Goal: Task Accomplishment & Management: Use online tool/utility

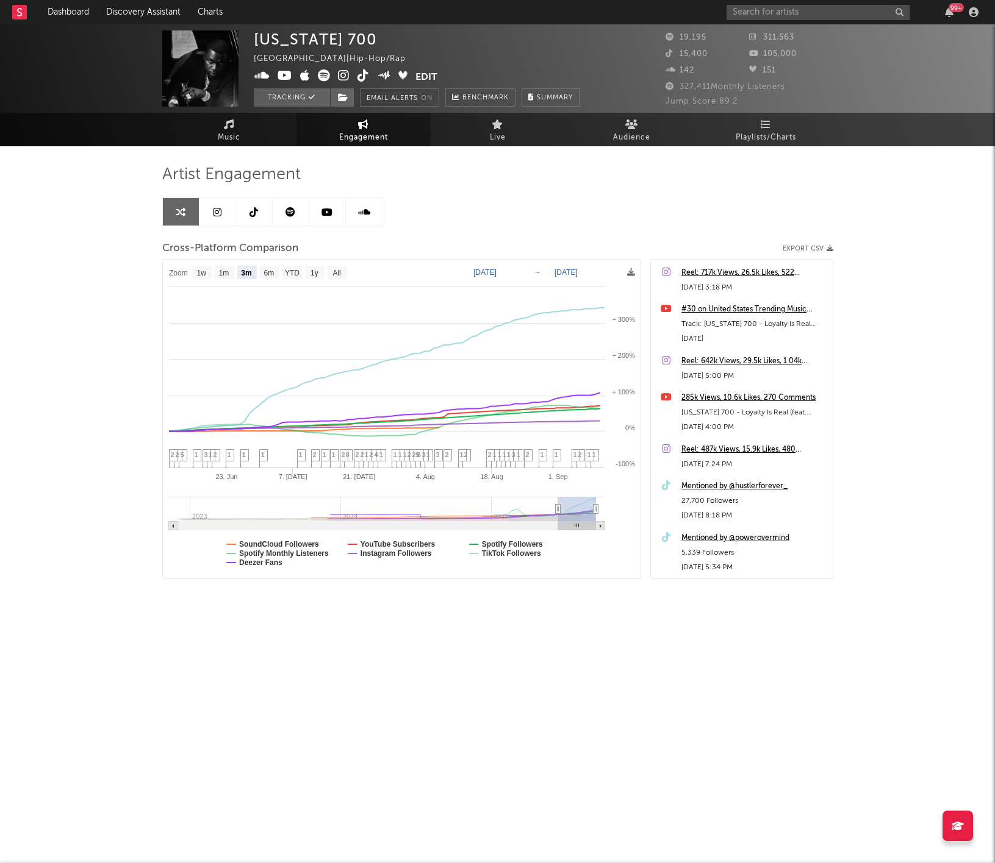
select select "3m"
click at [749, 14] on input "text" at bounding box center [817, 12] width 183 height 15
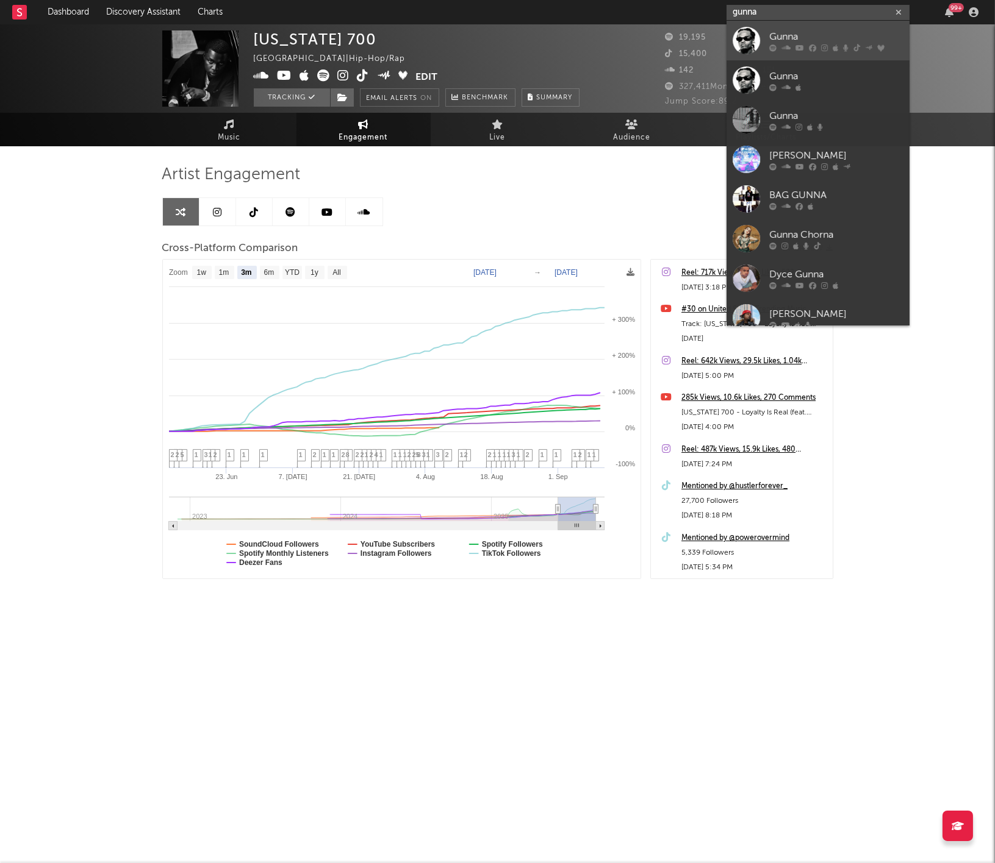
type input "gunna"
click at [746, 30] on div at bounding box center [745, 40] width 27 height 27
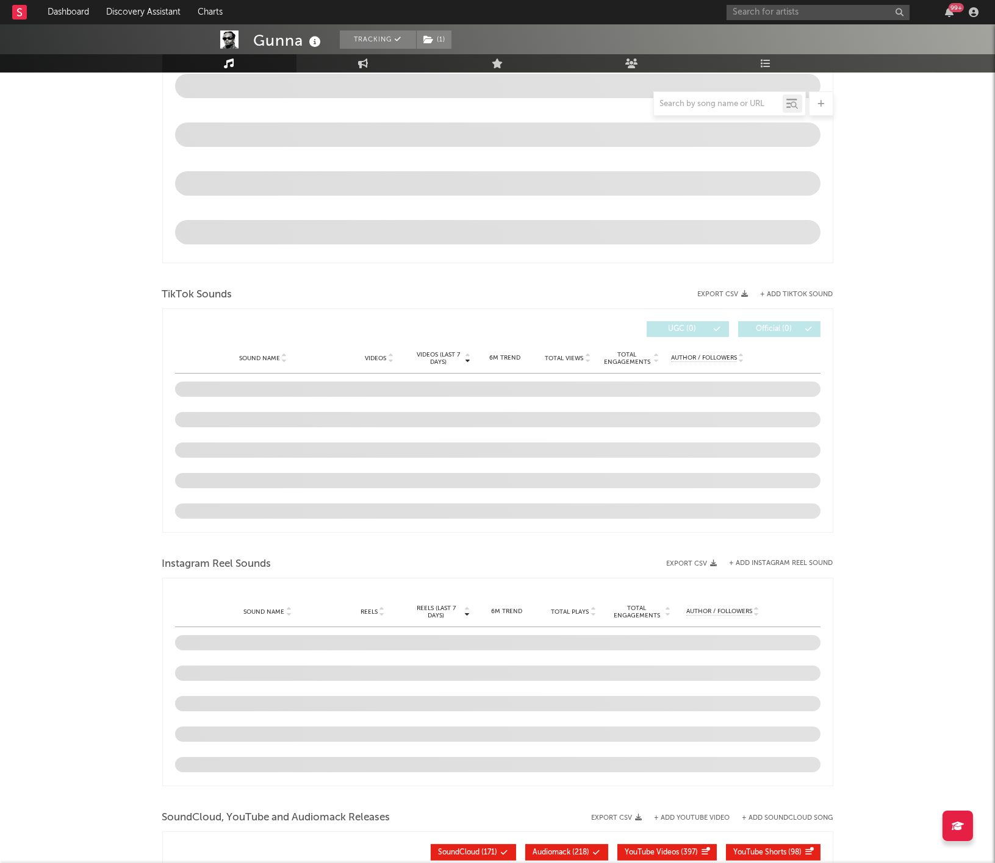
select select "6m"
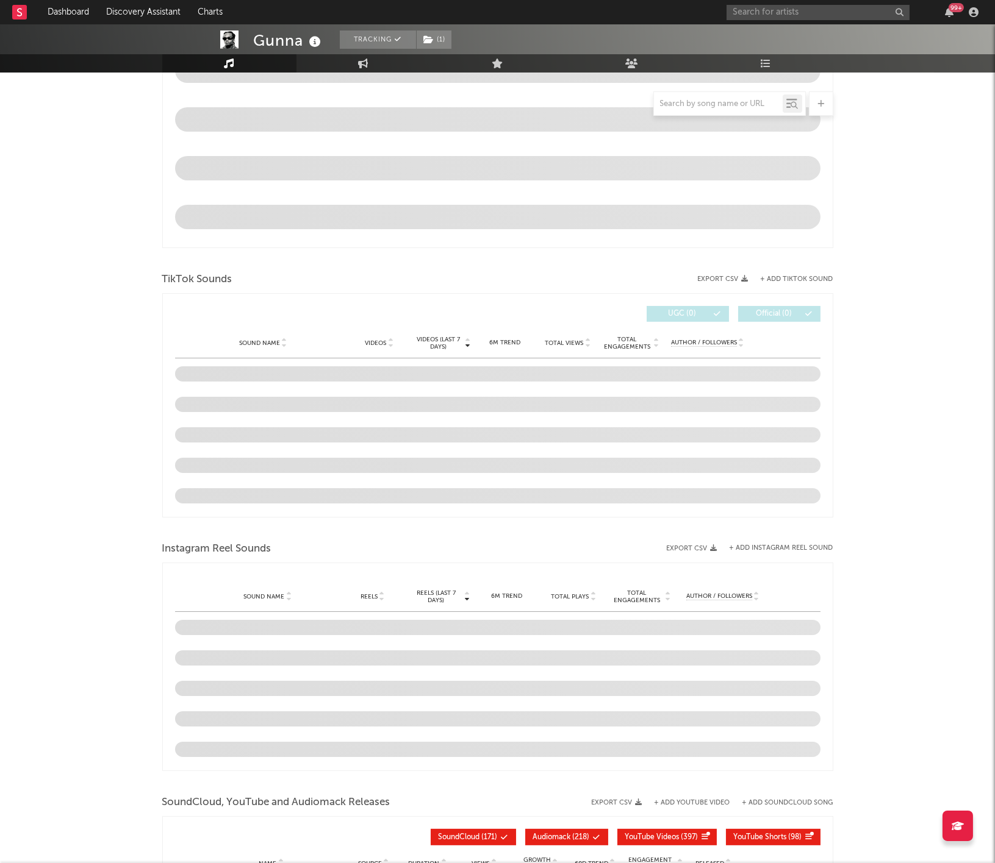
scroll to position [618, 0]
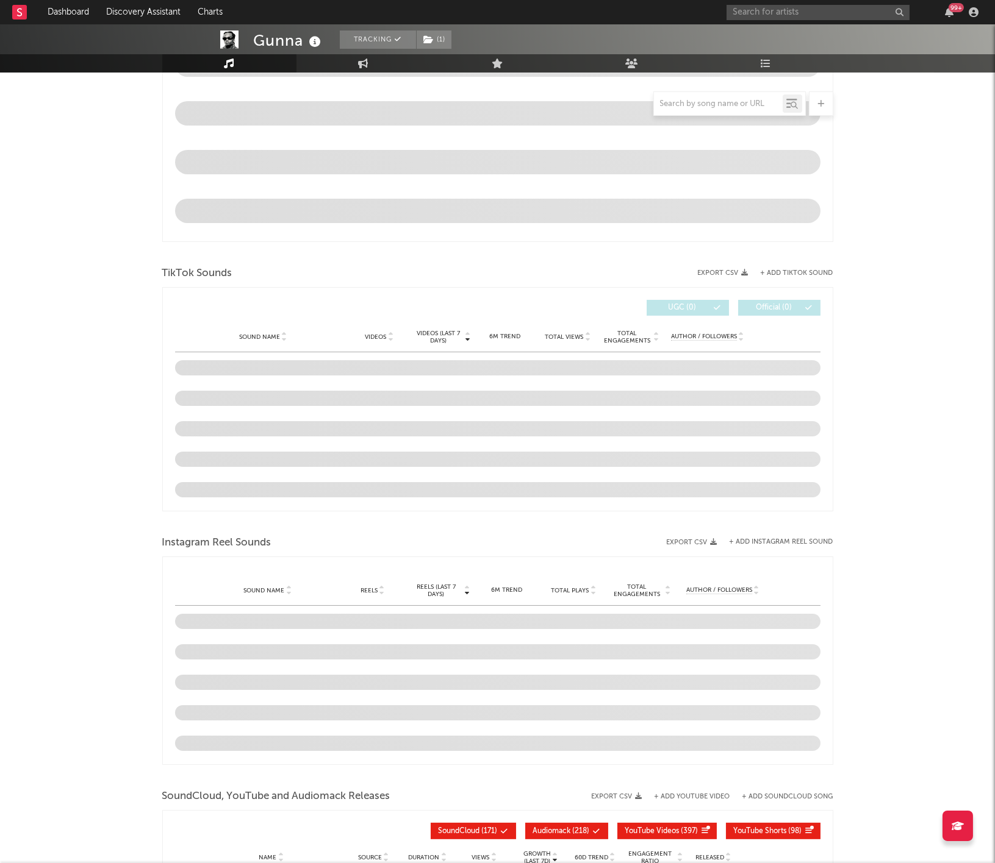
select select "6m"
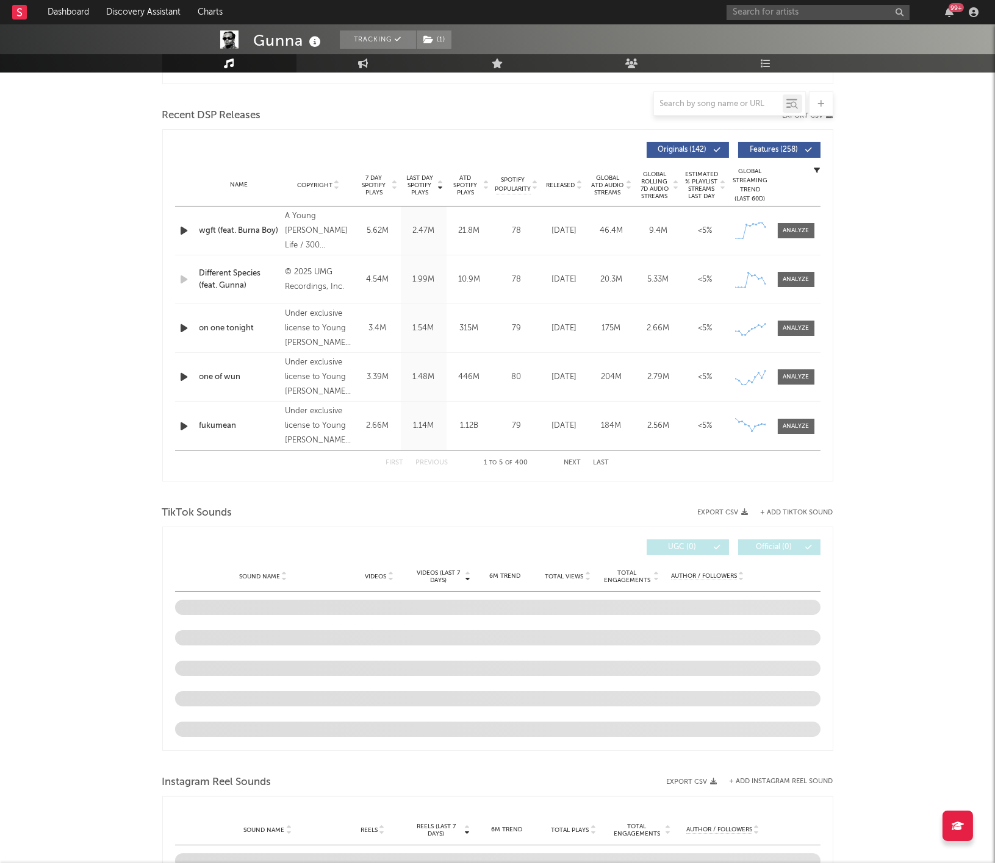
scroll to position [376, 0]
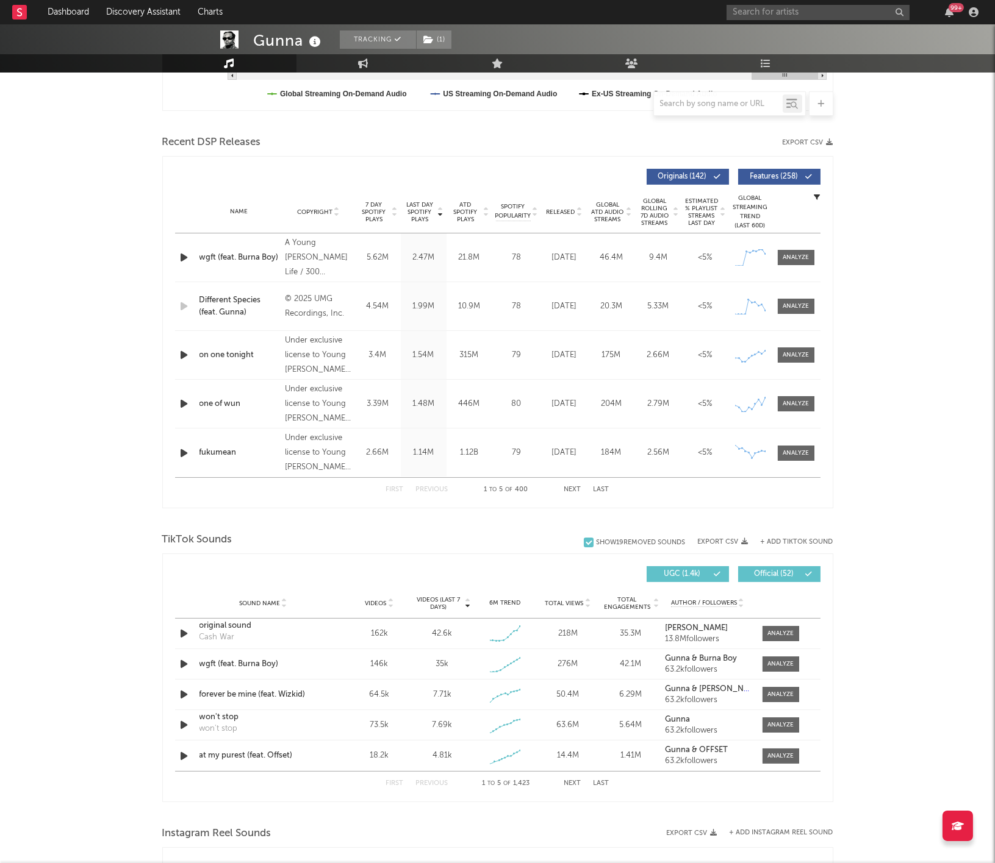
click at [776, 540] on button "+ Add TikTok Sound" at bounding box center [796, 542] width 73 height 7
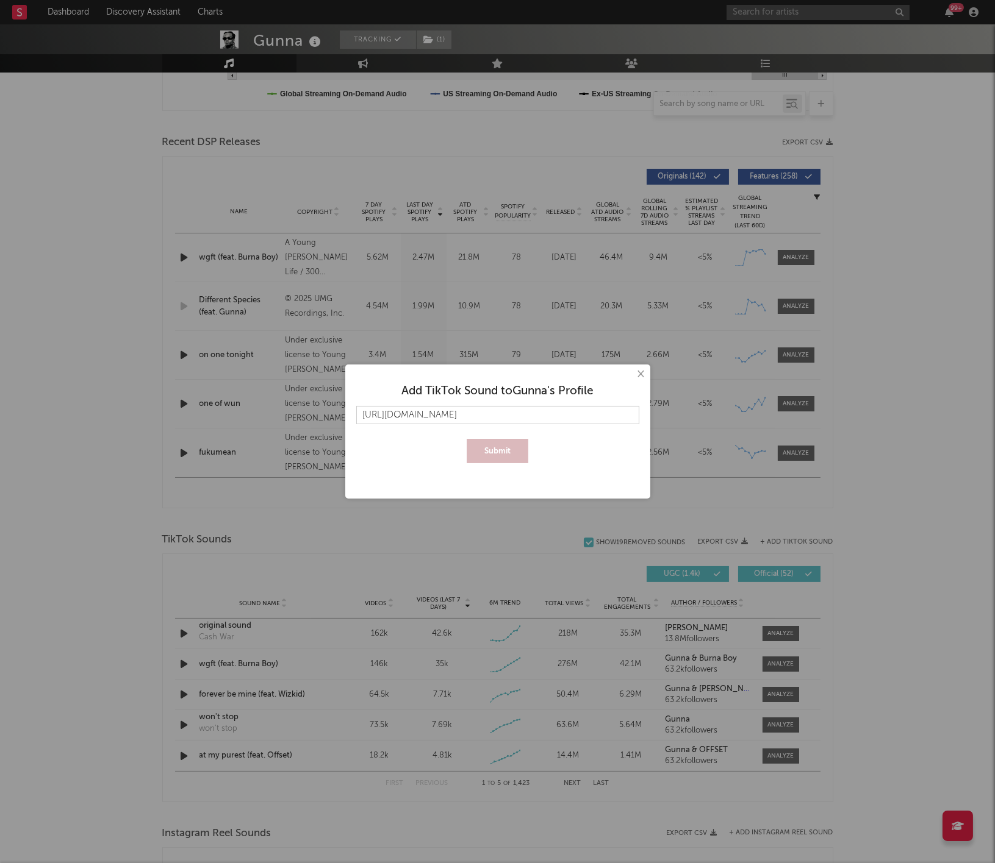
scroll to position [0, 188]
type input "[URL][DOMAIN_NAME]"
click at [484, 443] on button "Submit" at bounding box center [498, 451] width 62 height 24
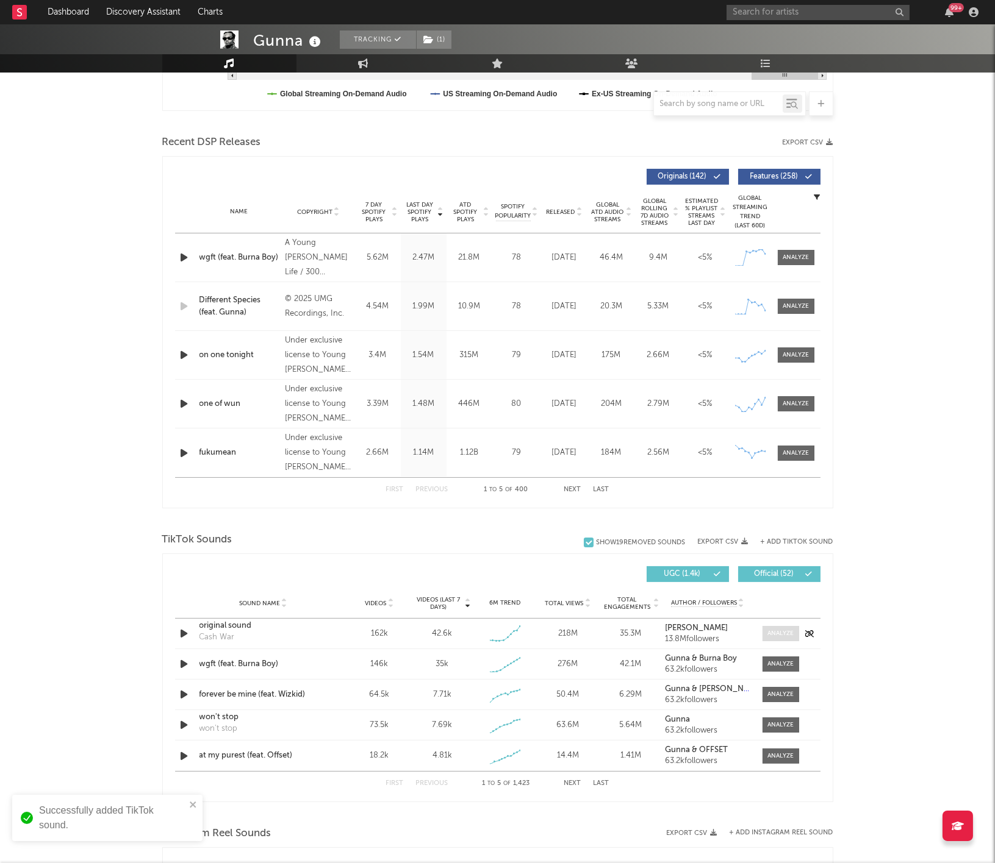
click at [785, 635] on div at bounding box center [780, 633] width 26 height 9
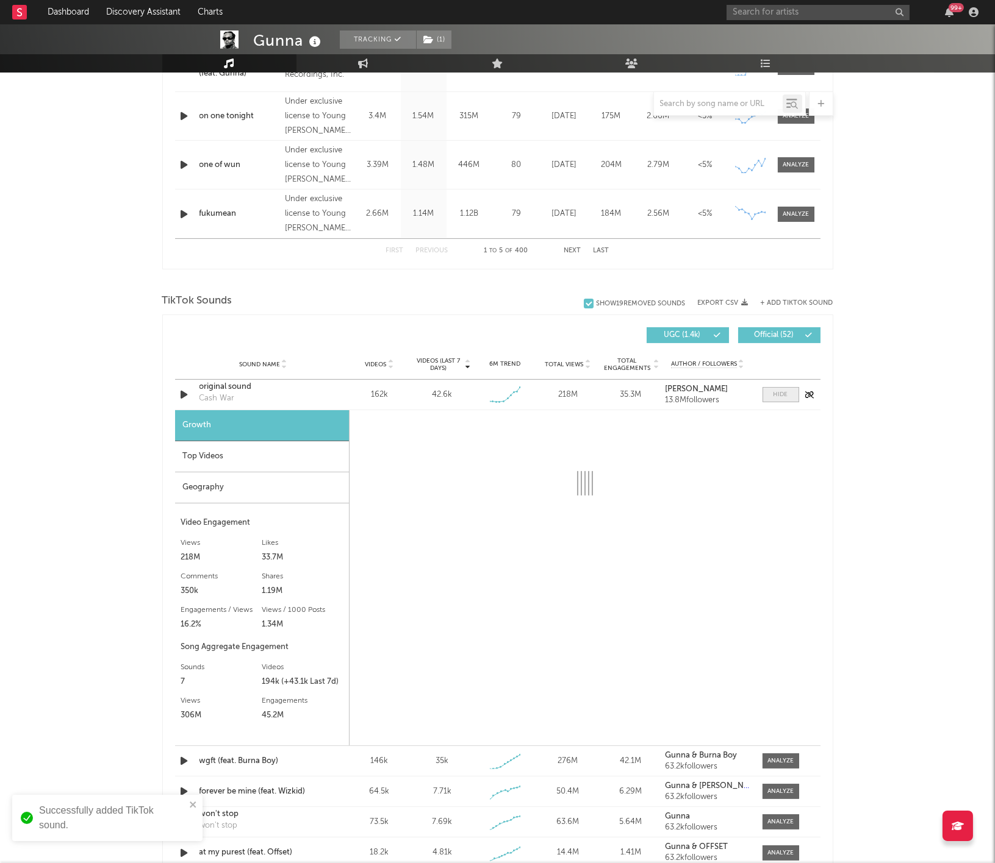
scroll to position [618, 0]
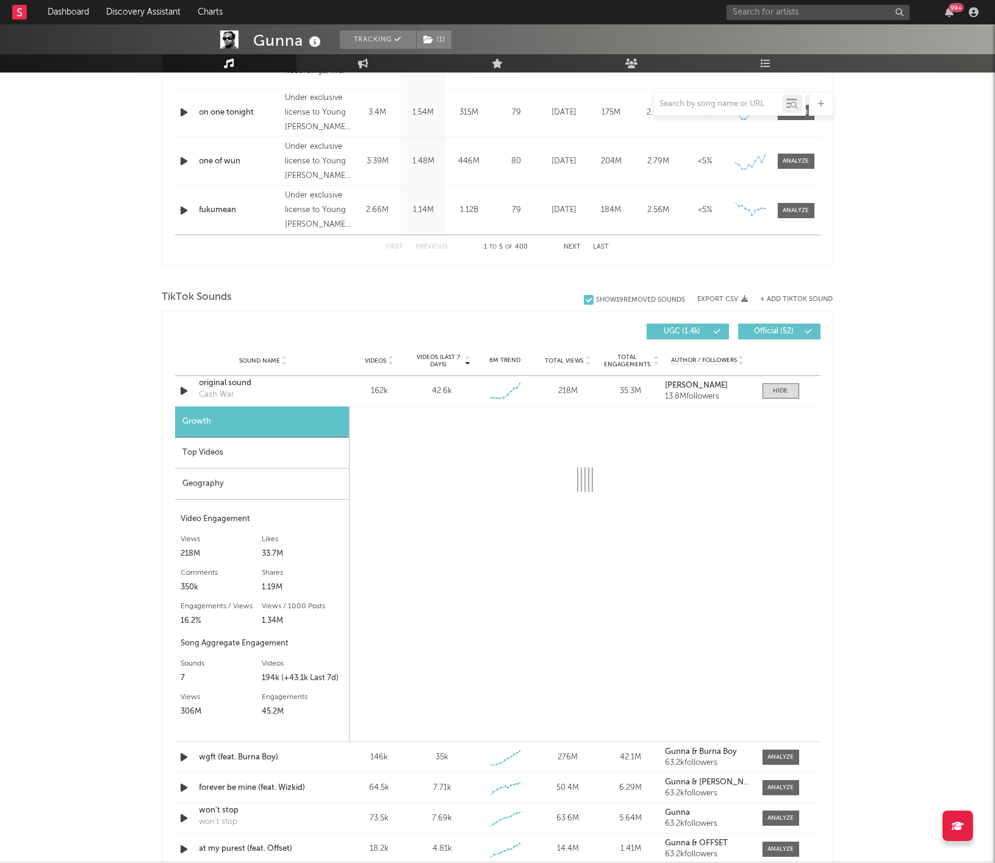
select select "6m"
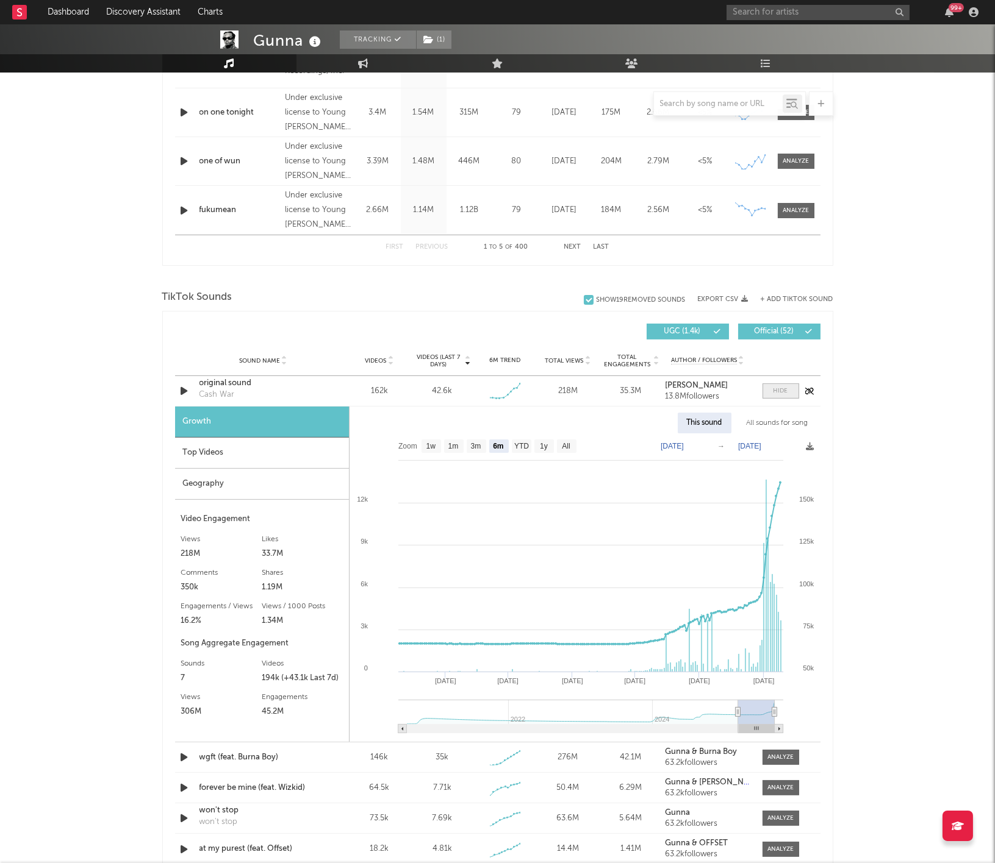
click at [782, 389] on div at bounding box center [780, 391] width 15 height 9
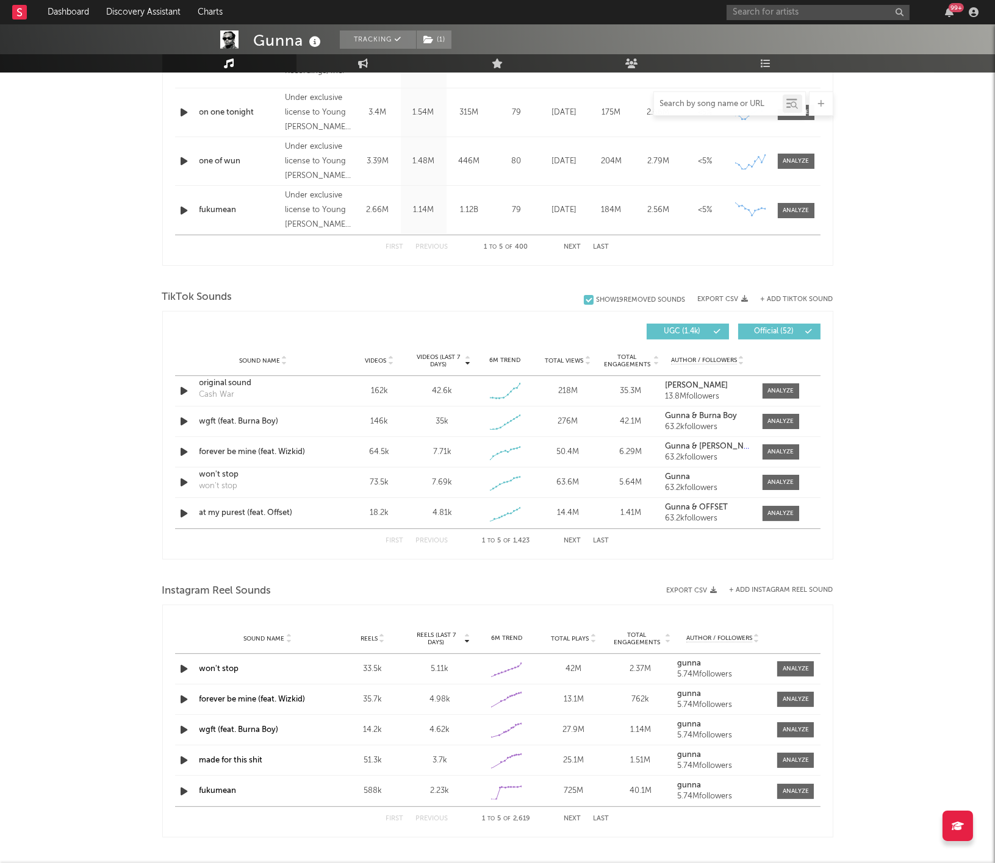
click at [718, 102] on input "text" at bounding box center [718, 104] width 129 height 10
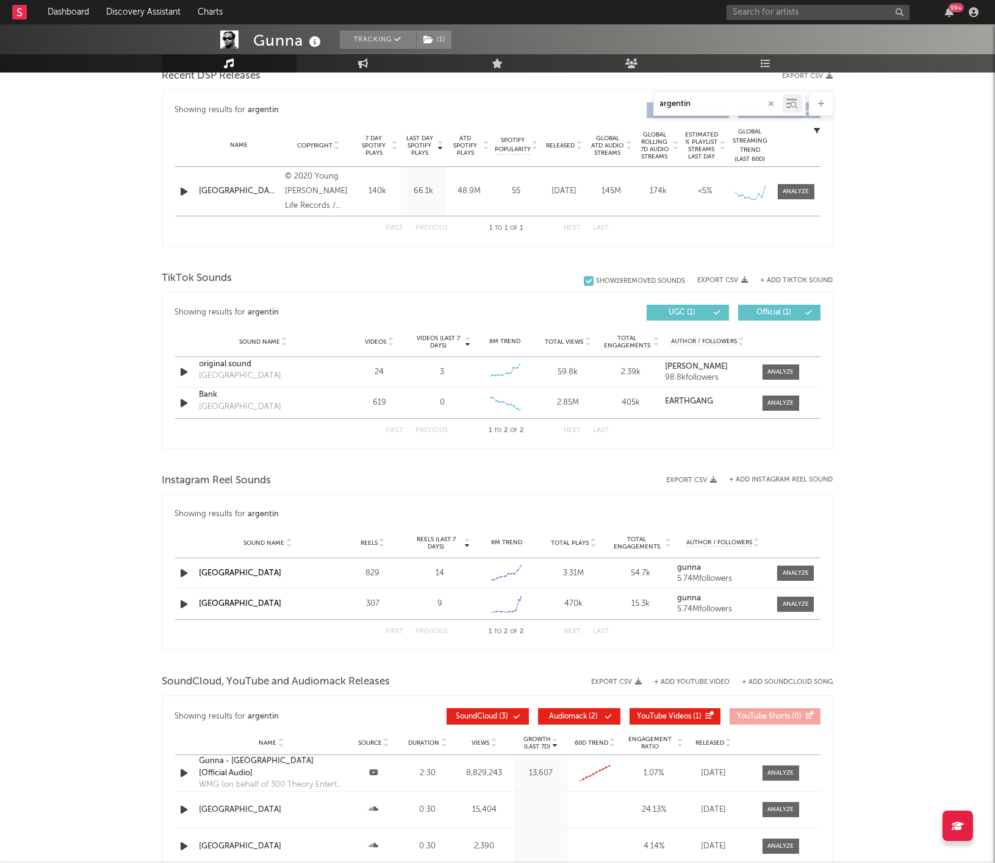
scroll to position [596, 0]
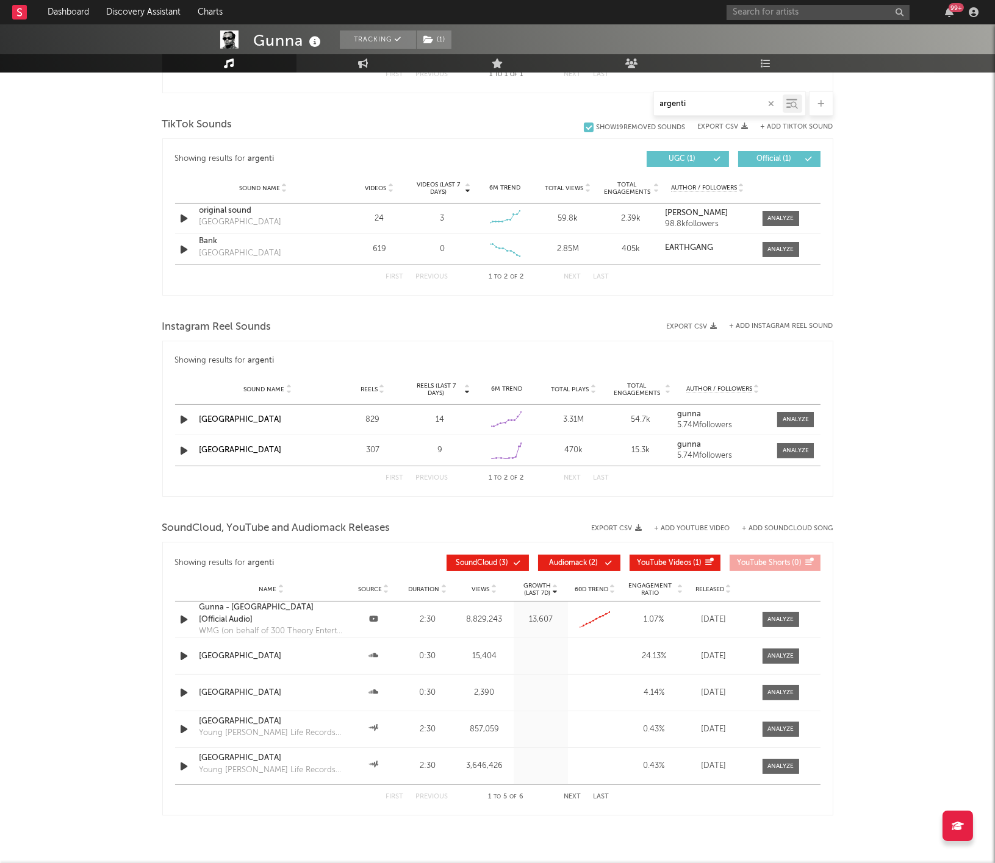
click at [720, 105] on input "argenti" at bounding box center [718, 104] width 129 height 10
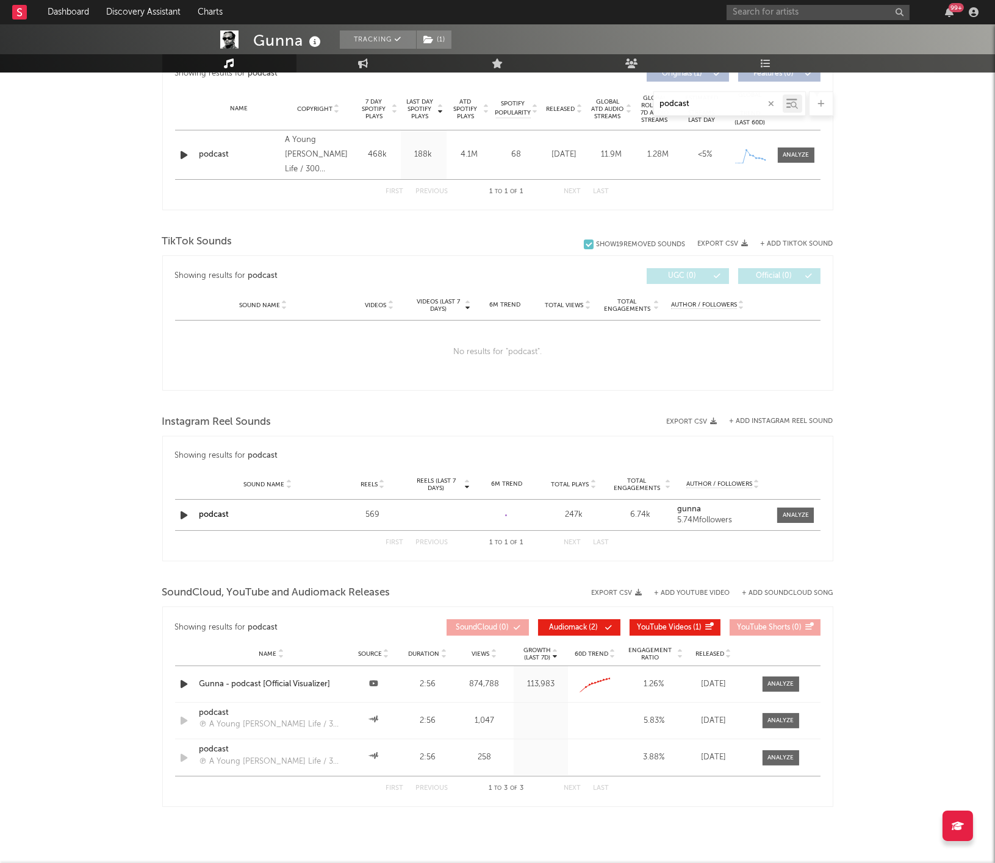
scroll to position [514, 0]
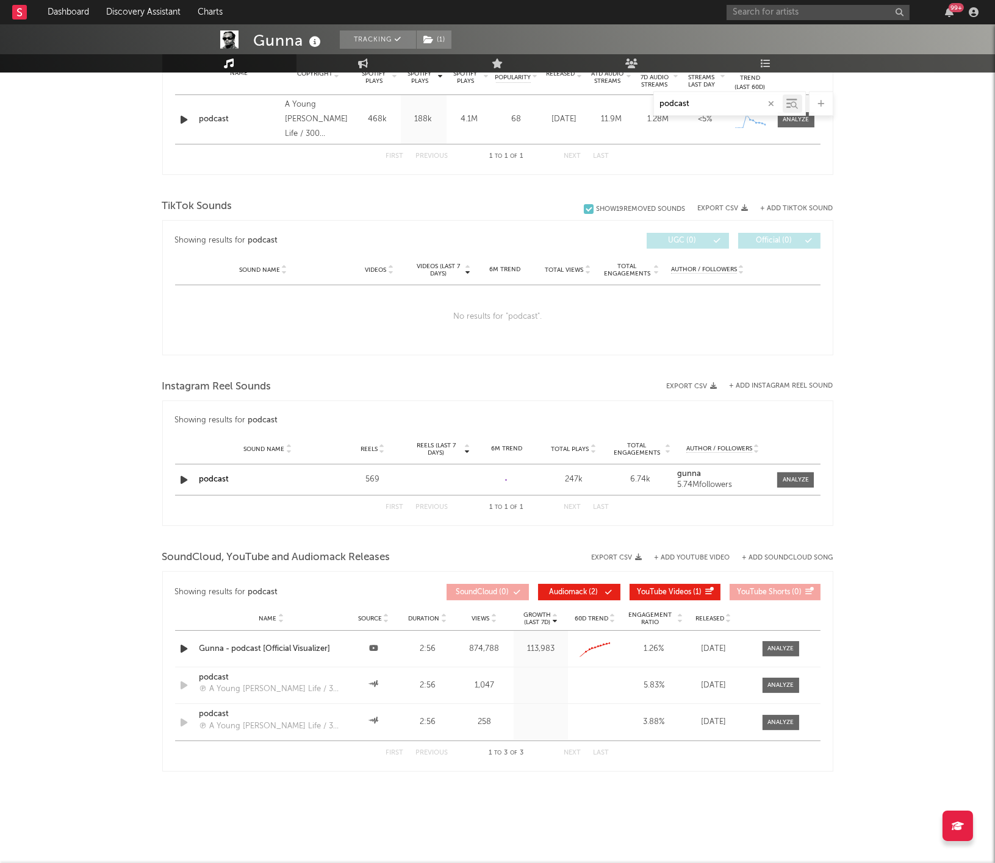
click at [679, 107] on input "podcast" at bounding box center [718, 104] width 129 height 10
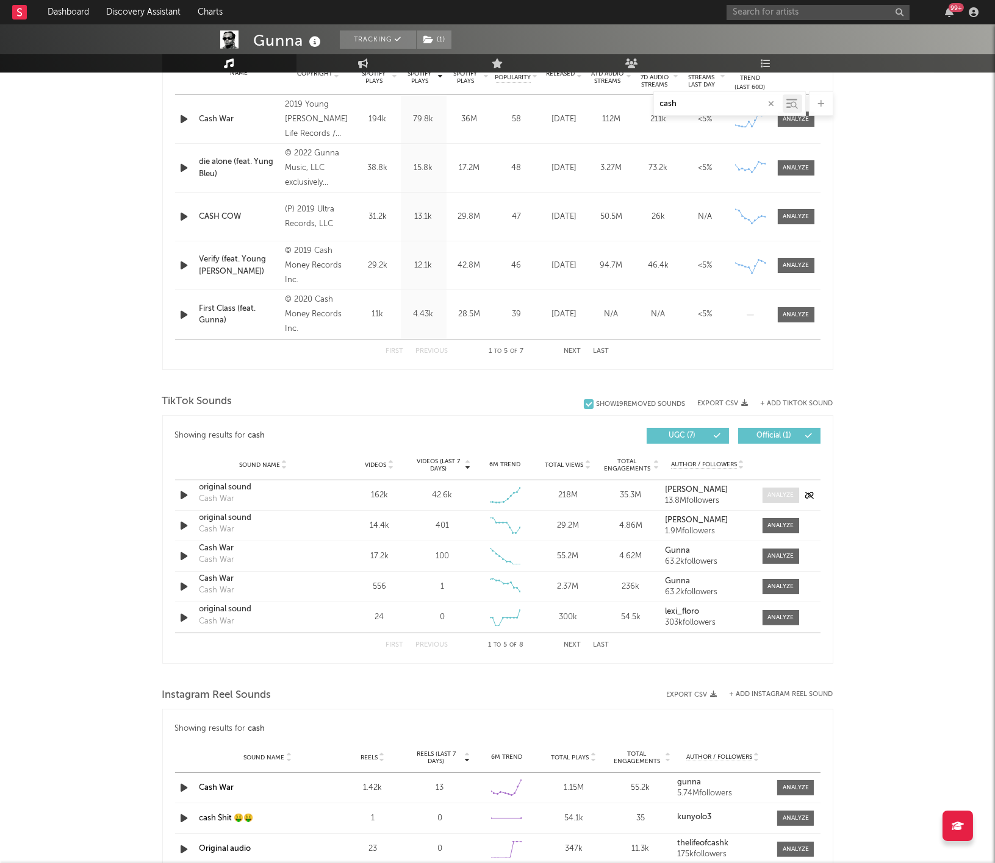
type input "cash"
click at [775, 496] on div at bounding box center [780, 495] width 26 height 9
select select "6m"
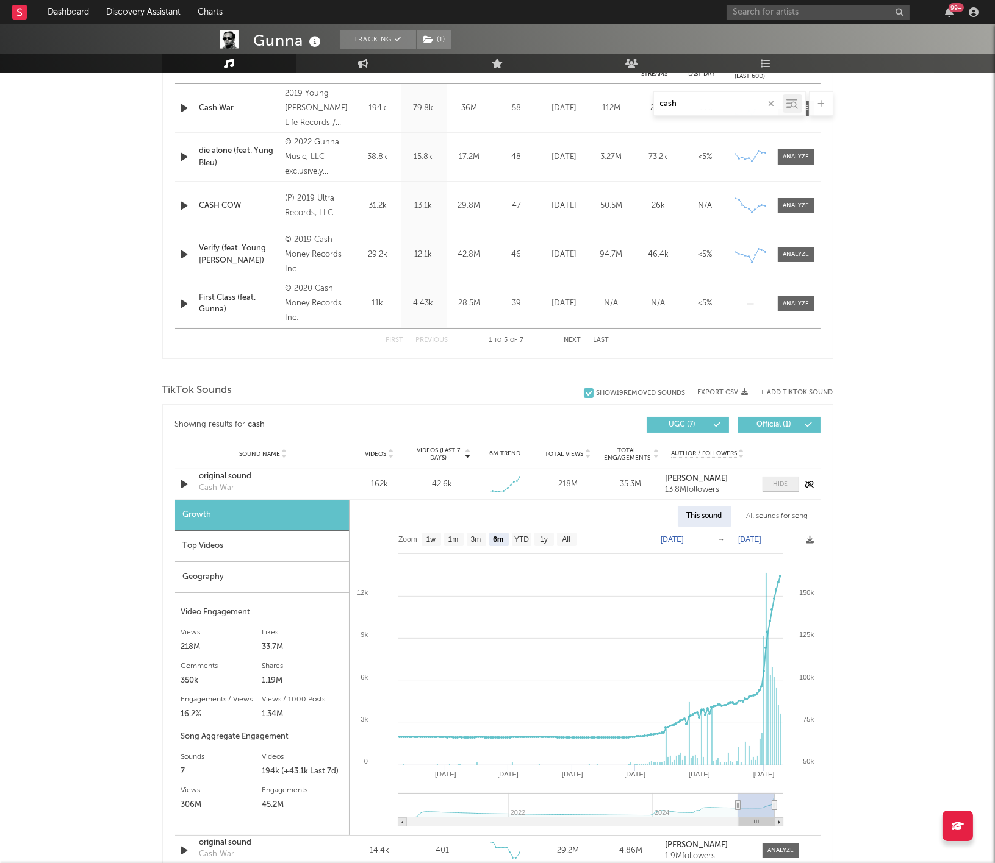
scroll to position [524, 0]
click at [201, 549] on div "Top Videos" at bounding box center [262, 547] width 174 height 31
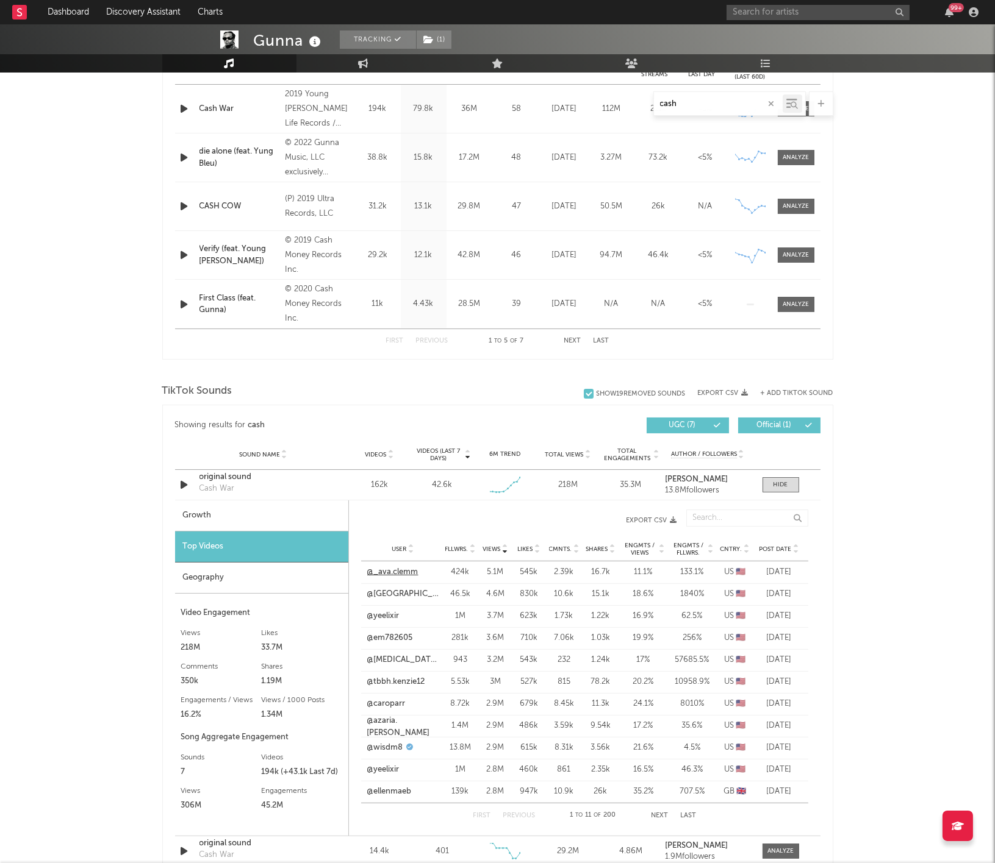
click at [407, 571] on link "@_ava.clemm" at bounding box center [392, 573] width 51 height 12
click at [416, 666] on link "@[MEDICAL_DATA].secret" at bounding box center [403, 660] width 72 height 12
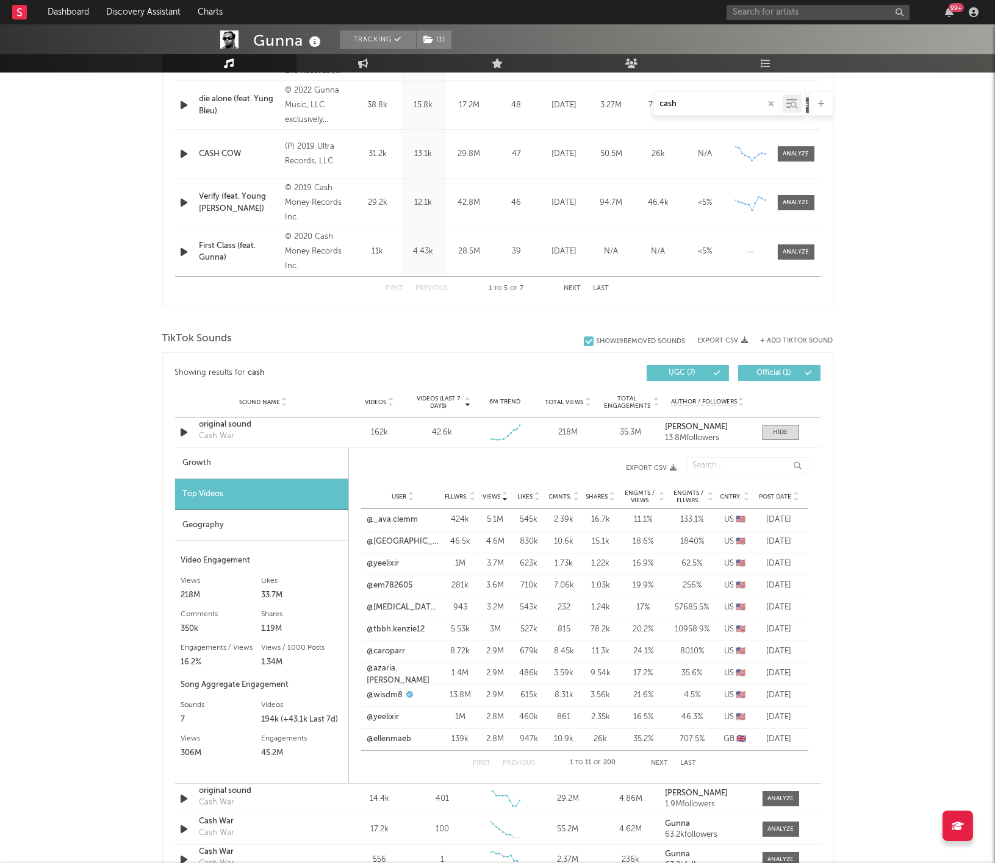
scroll to position [578, 0]
click at [771, 493] on span "Post Date" at bounding box center [775, 495] width 32 height 7
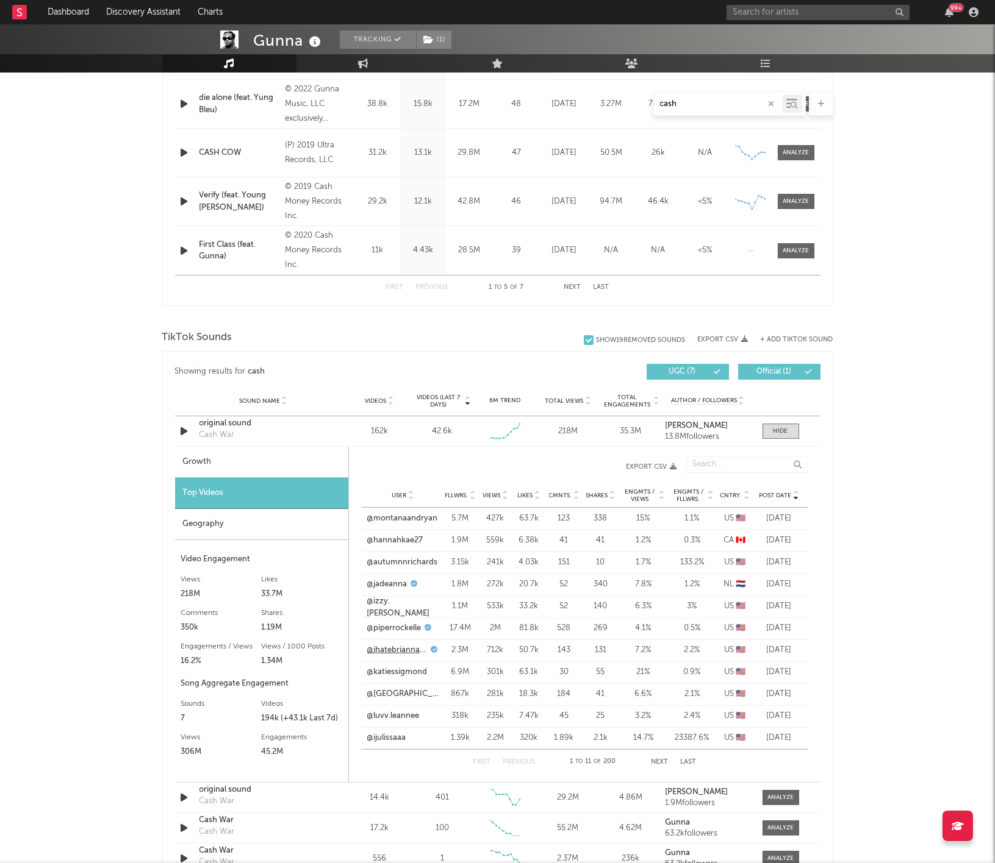
click at [401, 651] on link "@ihatebriannachickenfry" at bounding box center [397, 651] width 61 height 12
click at [384, 559] on link "@autumnnrichards" at bounding box center [402, 563] width 71 height 12
click at [398, 540] on link "@hannahkae27" at bounding box center [395, 541] width 56 height 12
click at [419, 521] on link "@montanaandryan" at bounding box center [402, 519] width 71 height 12
click at [392, 601] on link "@izzy.[PERSON_NAME]" at bounding box center [403, 608] width 72 height 24
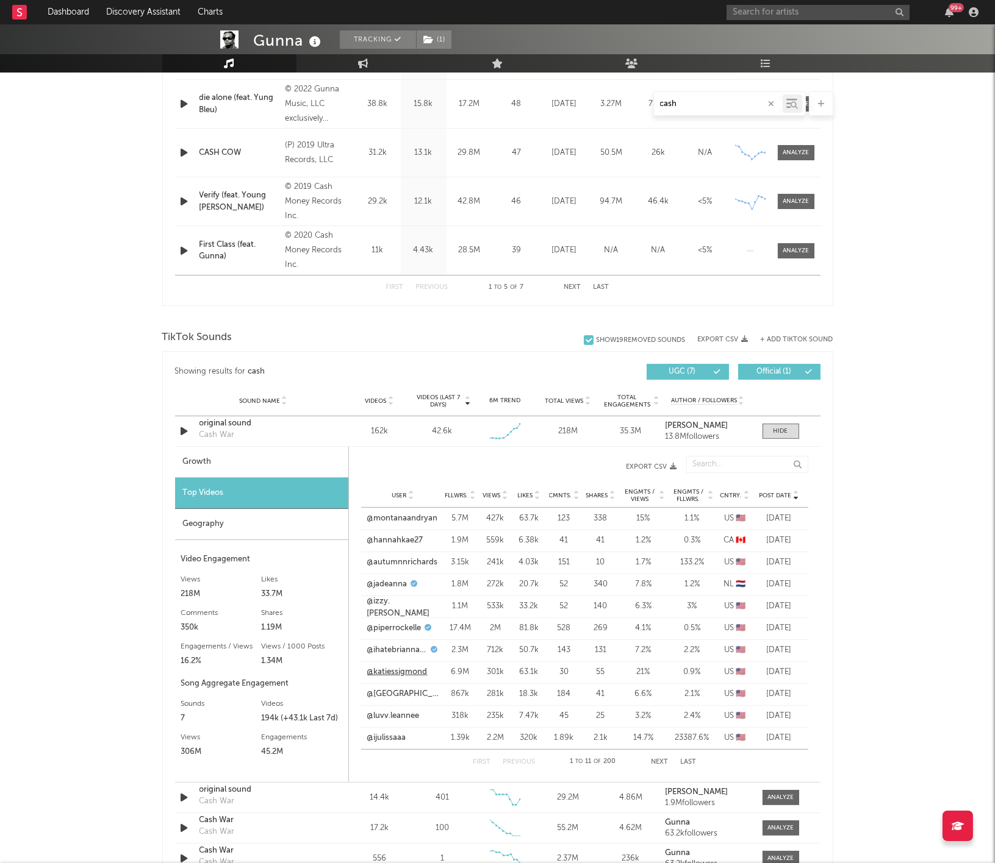
click at [398, 676] on link "@katiessigmond" at bounding box center [397, 673] width 60 height 12
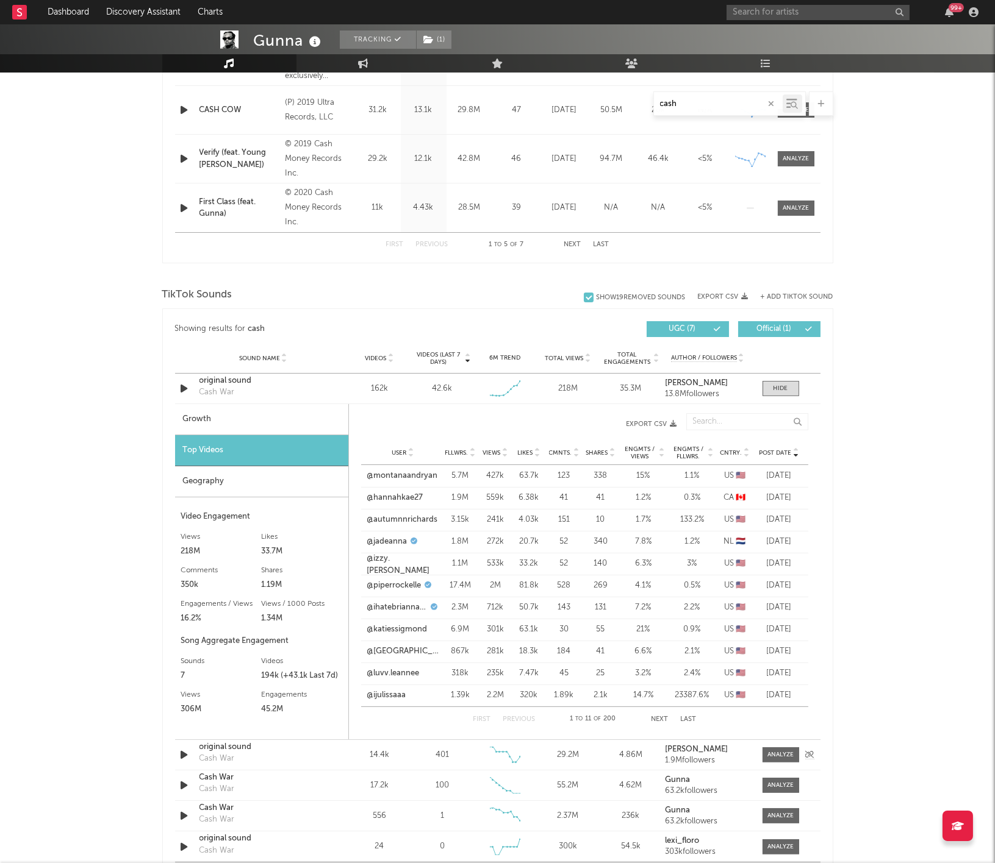
scroll to position [622, 0]
click at [682, 104] on input "cash" at bounding box center [718, 104] width 129 height 10
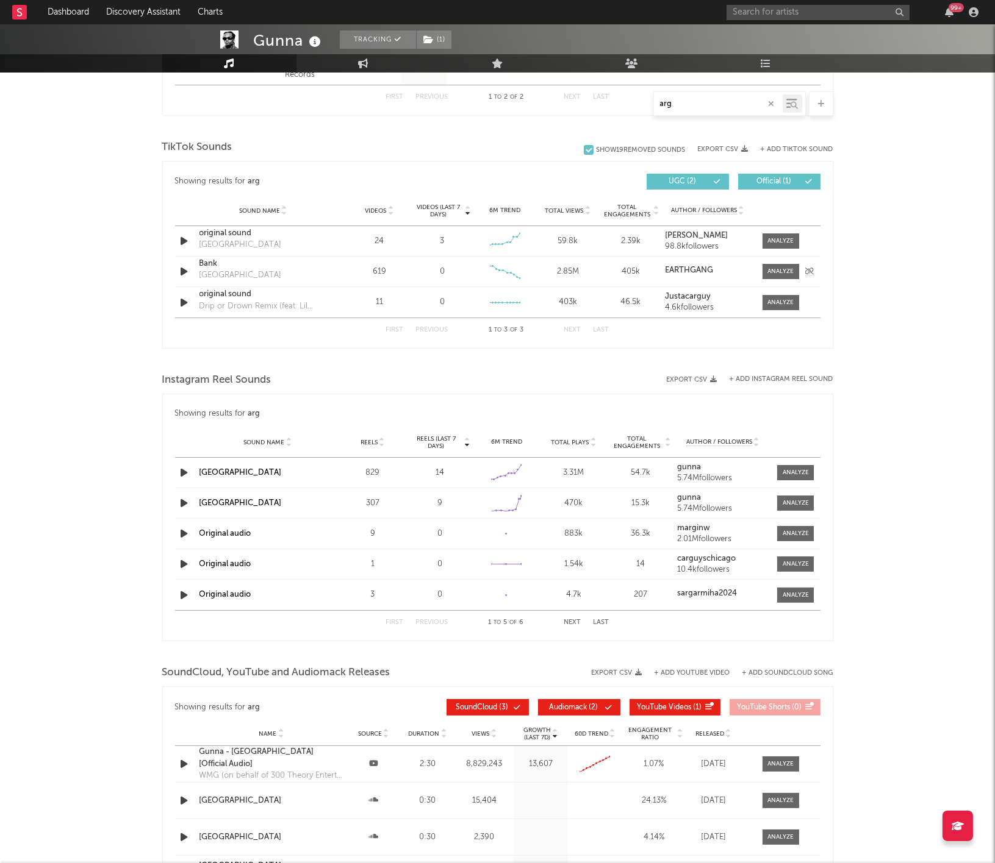
click at [180, 273] on icon "button" at bounding box center [184, 271] width 13 height 15
click at [182, 273] on icon "button" at bounding box center [184, 271] width 12 height 15
click at [183, 239] on icon "button" at bounding box center [184, 241] width 13 height 15
click at [183, 239] on icon "button" at bounding box center [184, 241] width 12 height 15
type input "arg"
